Goal: Task Accomplishment & Management: Manage account settings

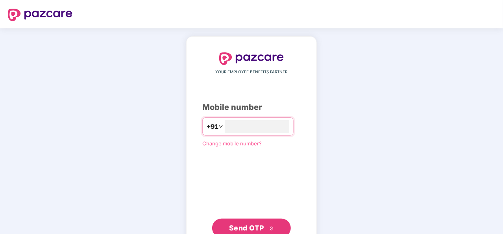
type input "**********"
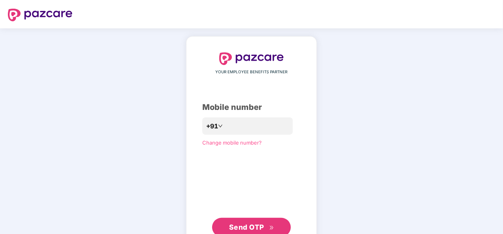
click at [250, 228] on span "Send OTP" at bounding box center [246, 227] width 35 height 8
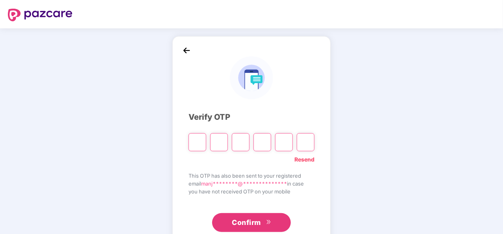
type input "*"
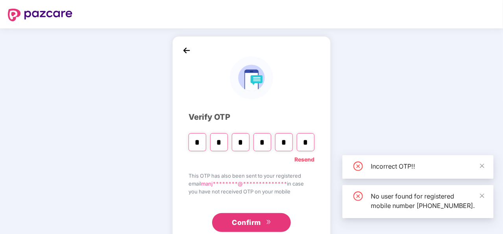
type input "*"
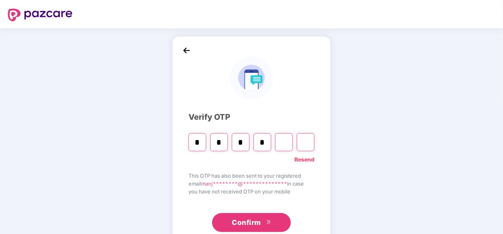
click at [285, 140] on input "Digit 5" at bounding box center [284, 142] width 18 height 18
type input "*"
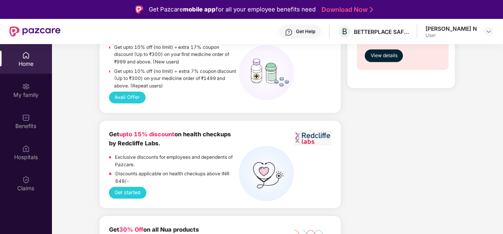
scroll to position [692, 0]
